Goal: Task Accomplishment & Management: Manage account settings

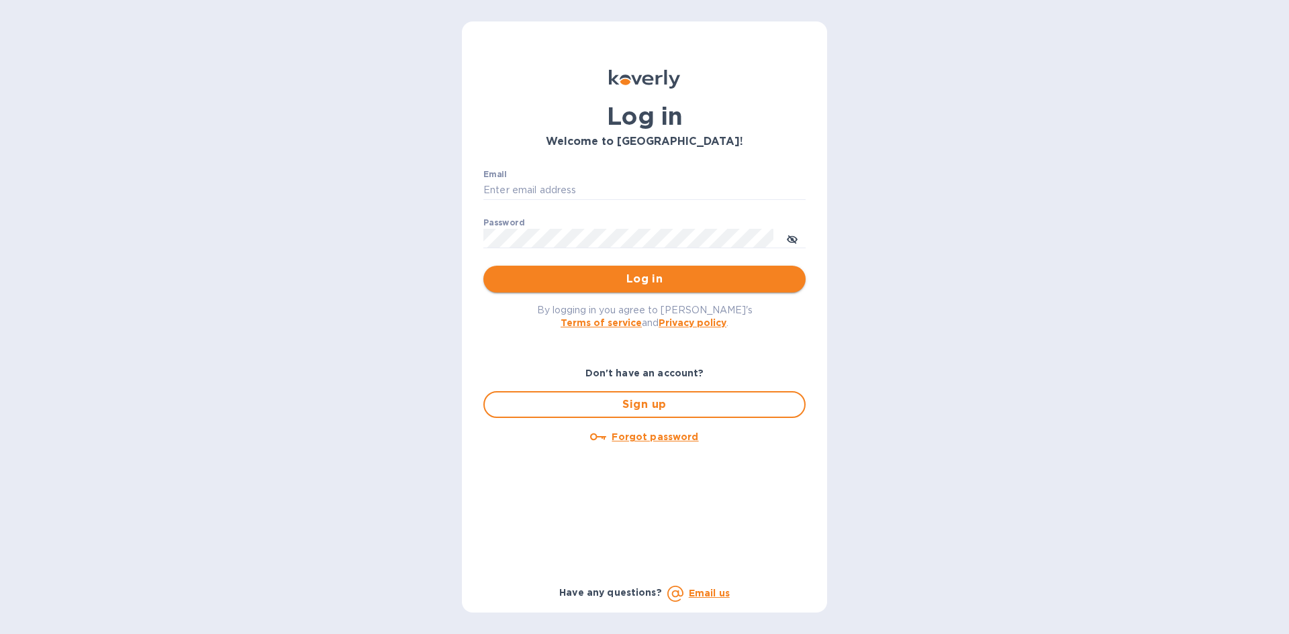
type input "Jon@bloostone.com"
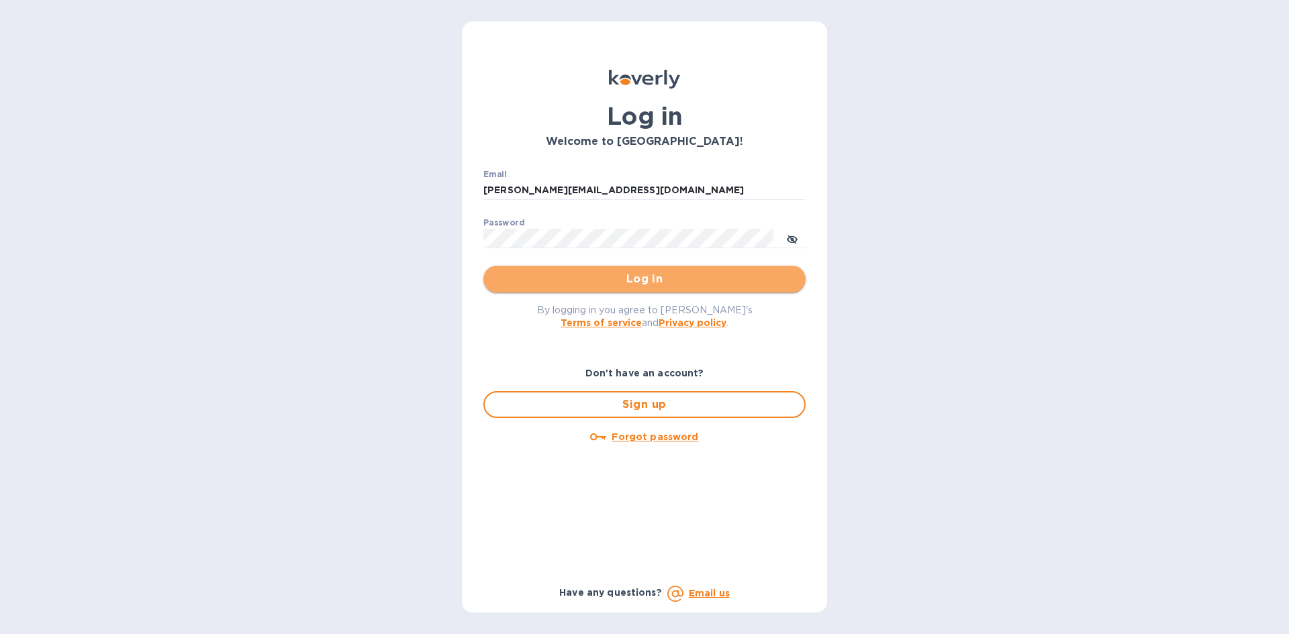
click at [697, 288] on button "Log in" at bounding box center [644, 279] width 322 height 27
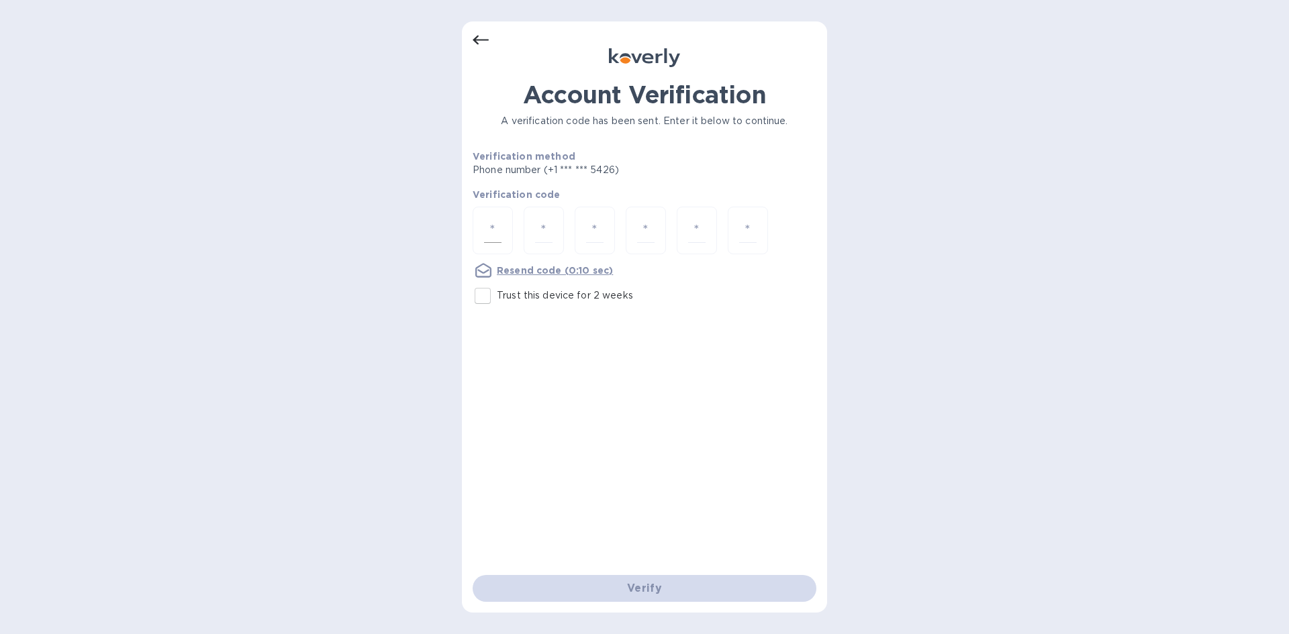
click at [491, 228] on input "number" at bounding box center [492, 230] width 17 height 25
type input "9"
type input "7"
type input "1"
type input "7"
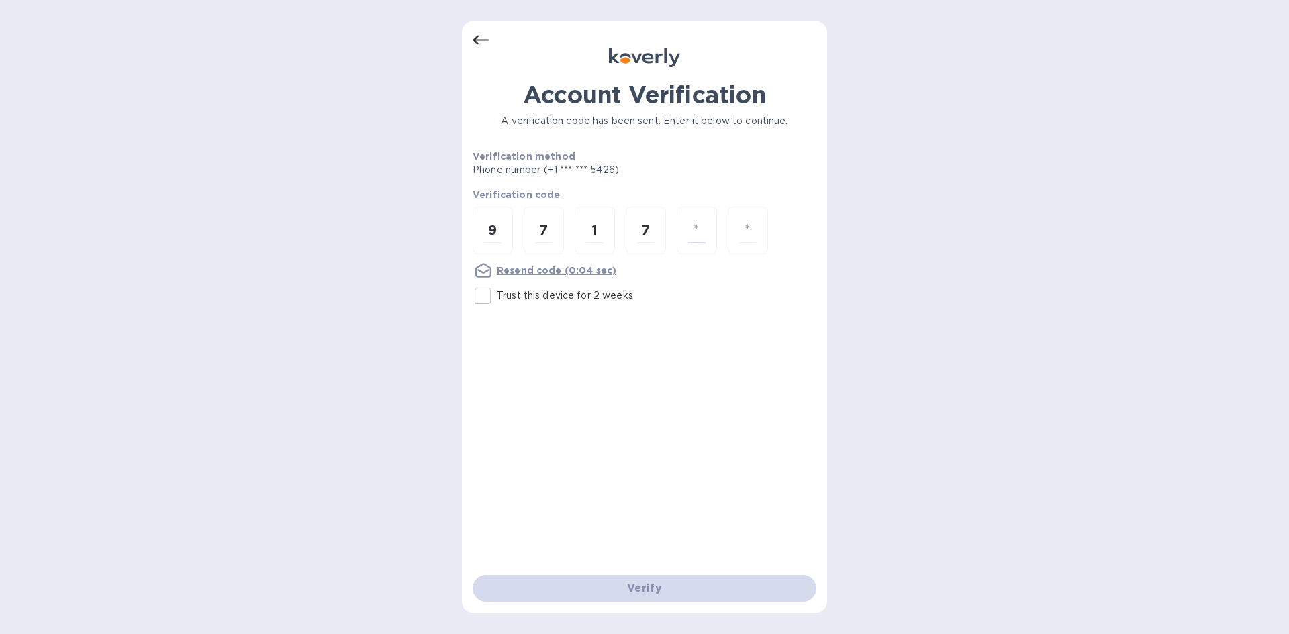
type input "6"
type input "7"
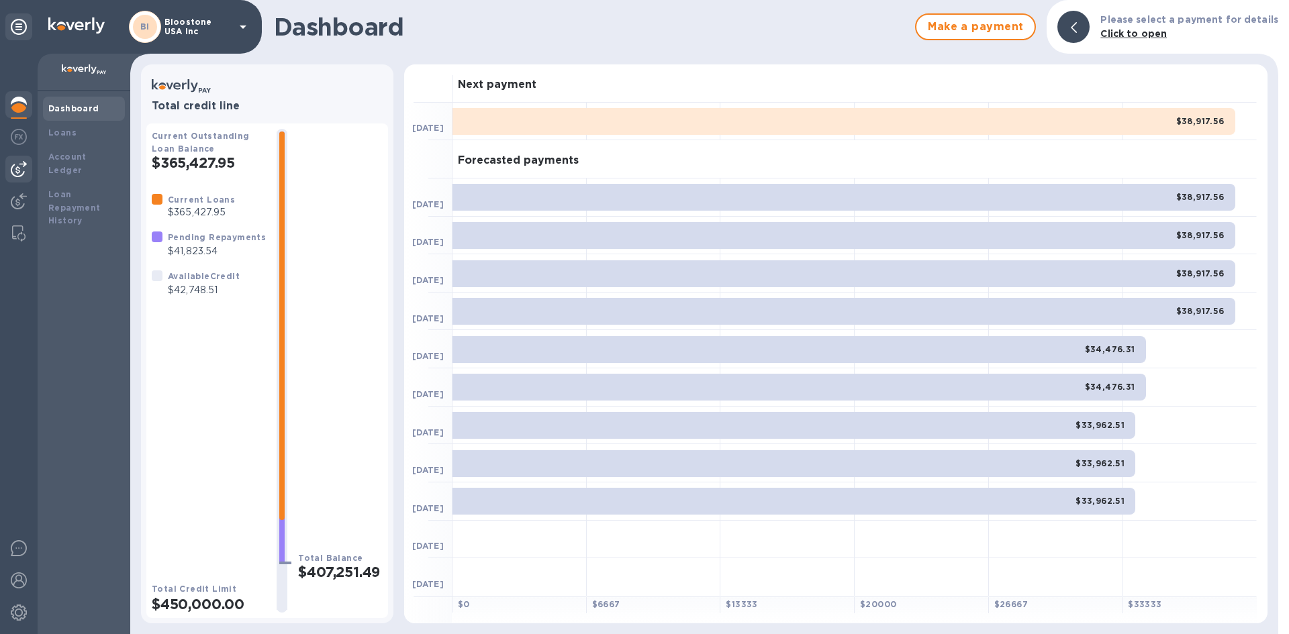
click at [17, 164] on img at bounding box center [19, 169] width 16 height 16
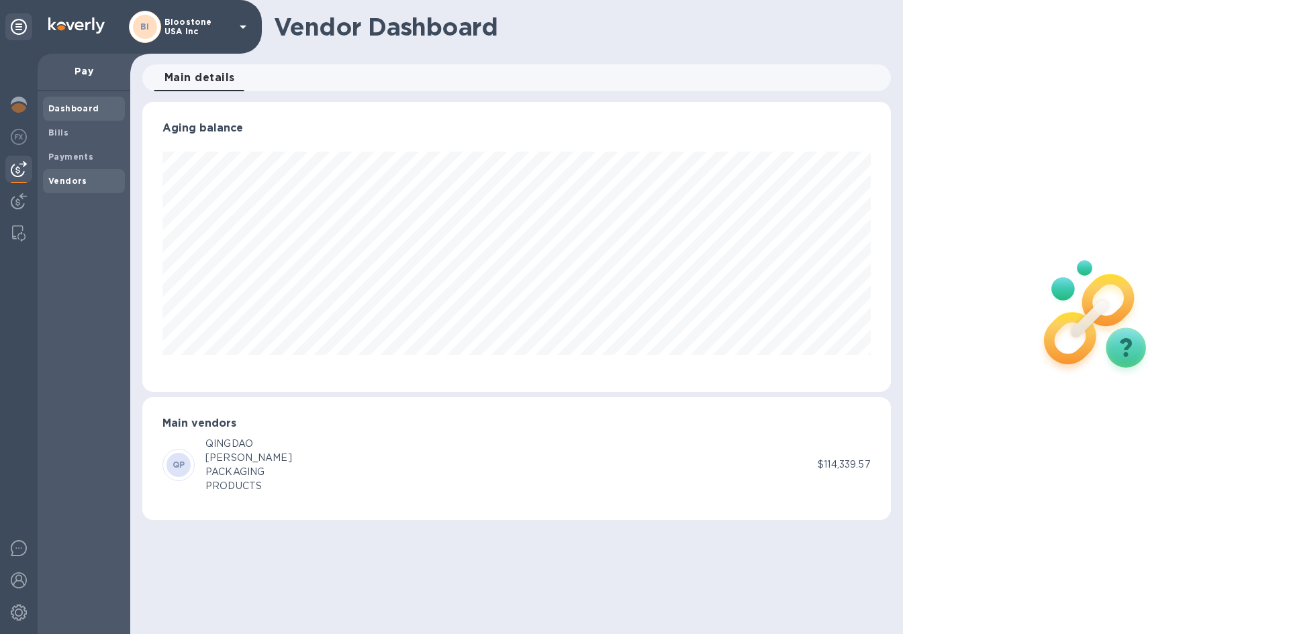
scroll to position [290, 748]
click at [77, 132] on span "Bills" at bounding box center [83, 132] width 71 height 13
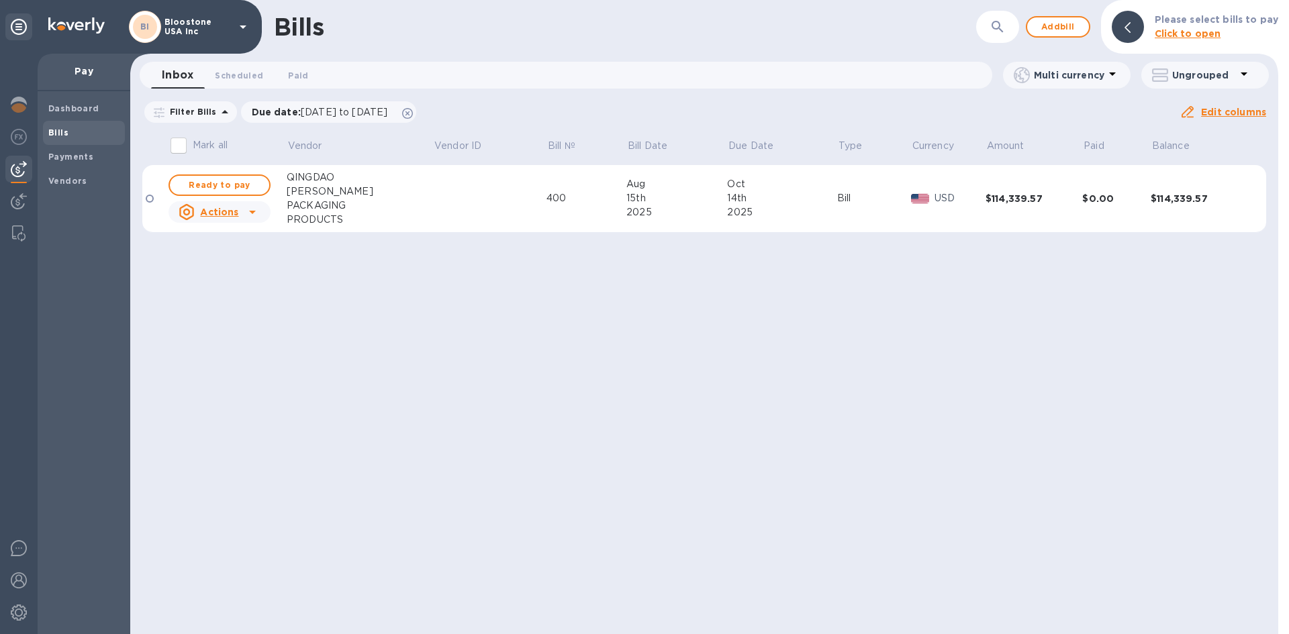
click at [700, 363] on div "Bills ​ Add bill Please select bills to pay Click to open Inbox 0 Scheduled 0 P…" at bounding box center [704, 317] width 1148 height 634
click at [74, 138] on span "Bills" at bounding box center [83, 132] width 71 height 13
click at [227, 207] on u "Actions" at bounding box center [219, 212] width 38 height 11
click at [226, 294] on b "Delete" at bounding box center [224, 298] width 34 height 11
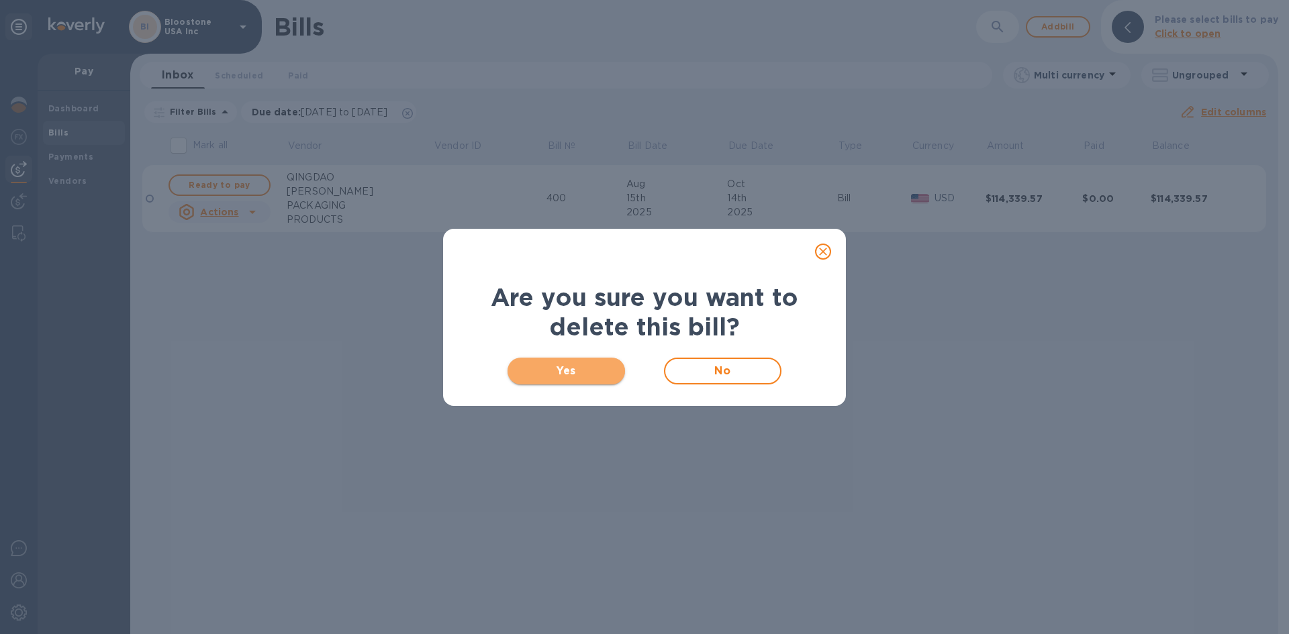
click at [569, 372] on span "Yes" at bounding box center [566, 371] width 96 height 16
